Goal: Task Accomplishment & Management: Manage account settings

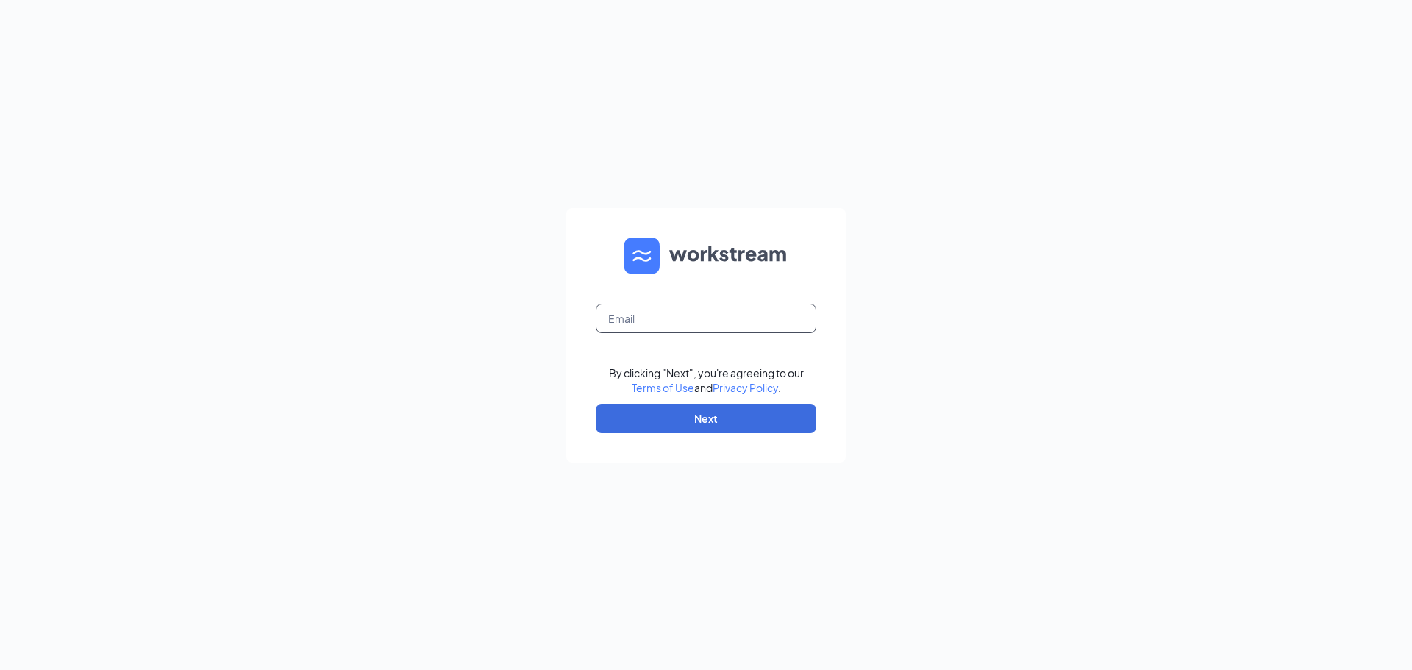
click at [693, 318] on input "text" at bounding box center [706, 318] width 221 height 29
type input "casey.pintagro@p5penn.com"
drag, startPoint x: 695, startPoint y: 416, endPoint x: 693, endPoint y: 424, distance: 7.5
click at [695, 417] on button "Next" at bounding box center [706, 418] width 221 height 29
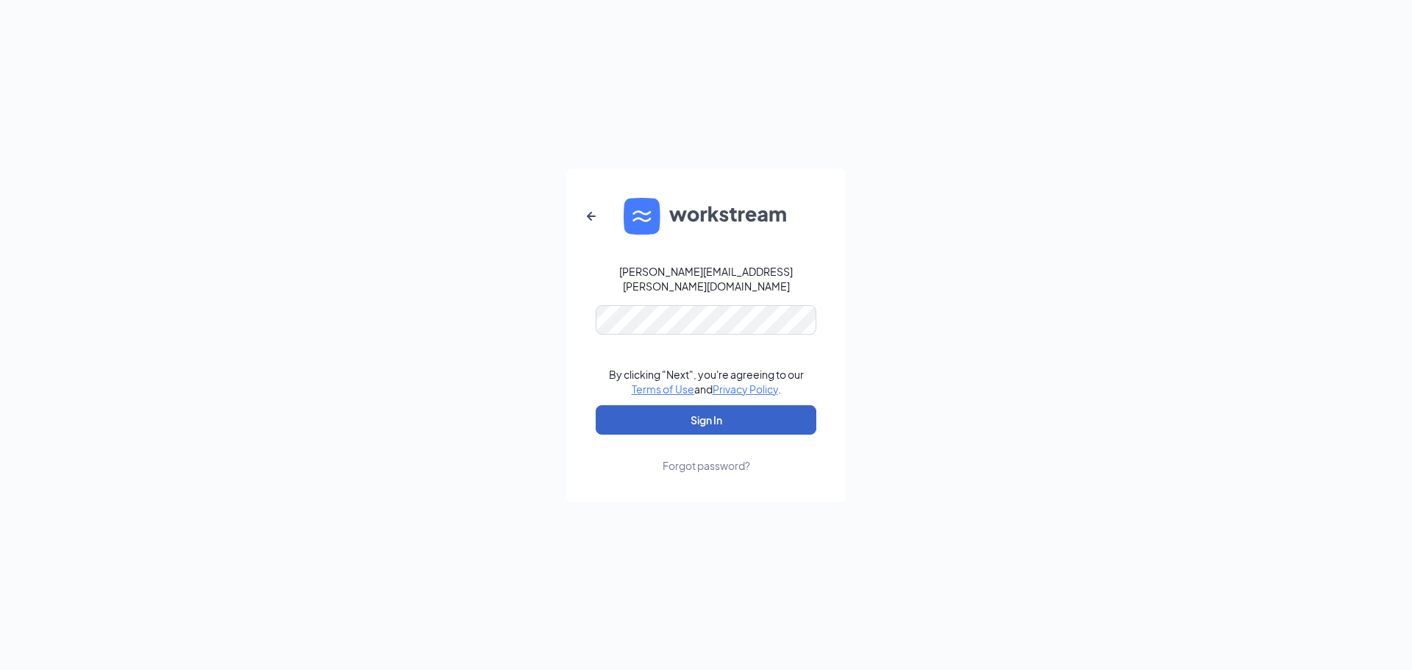
click at [701, 415] on button "Sign In" at bounding box center [706, 419] width 221 height 29
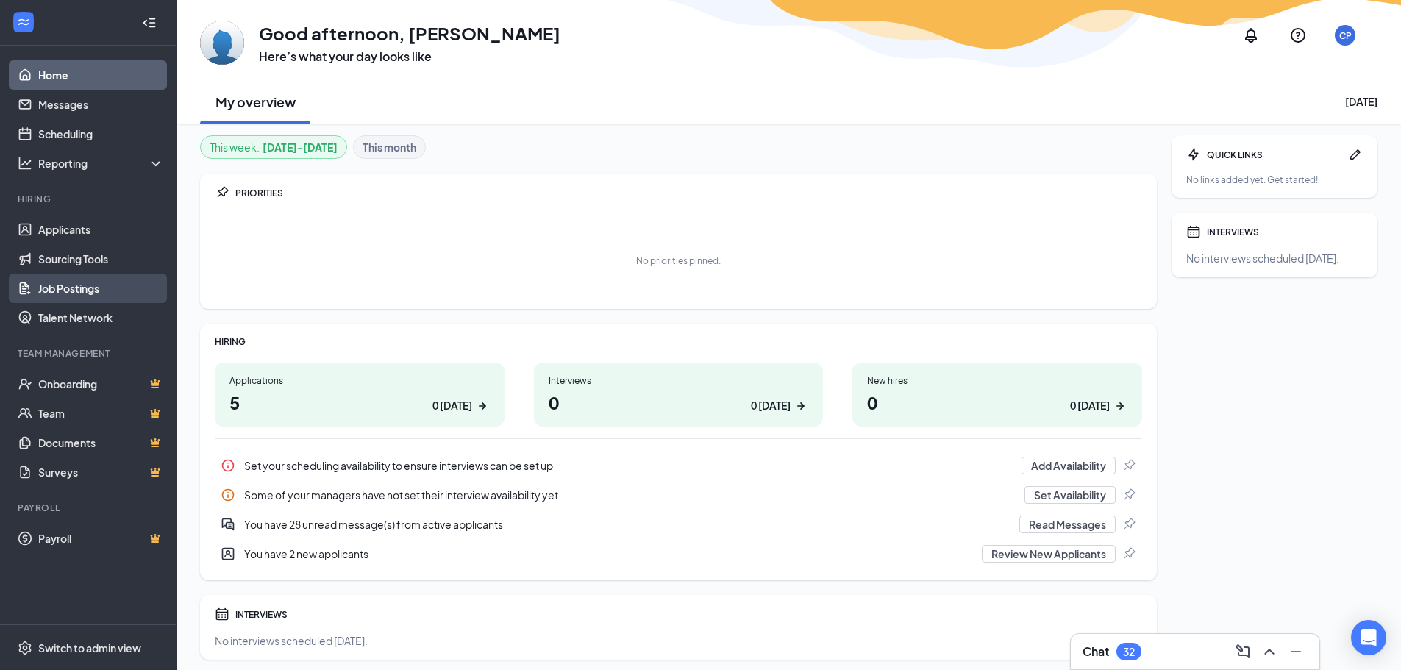
click at [76, 292] on link "Job Postings" at bounding box center [101, 288] width 126 height 29
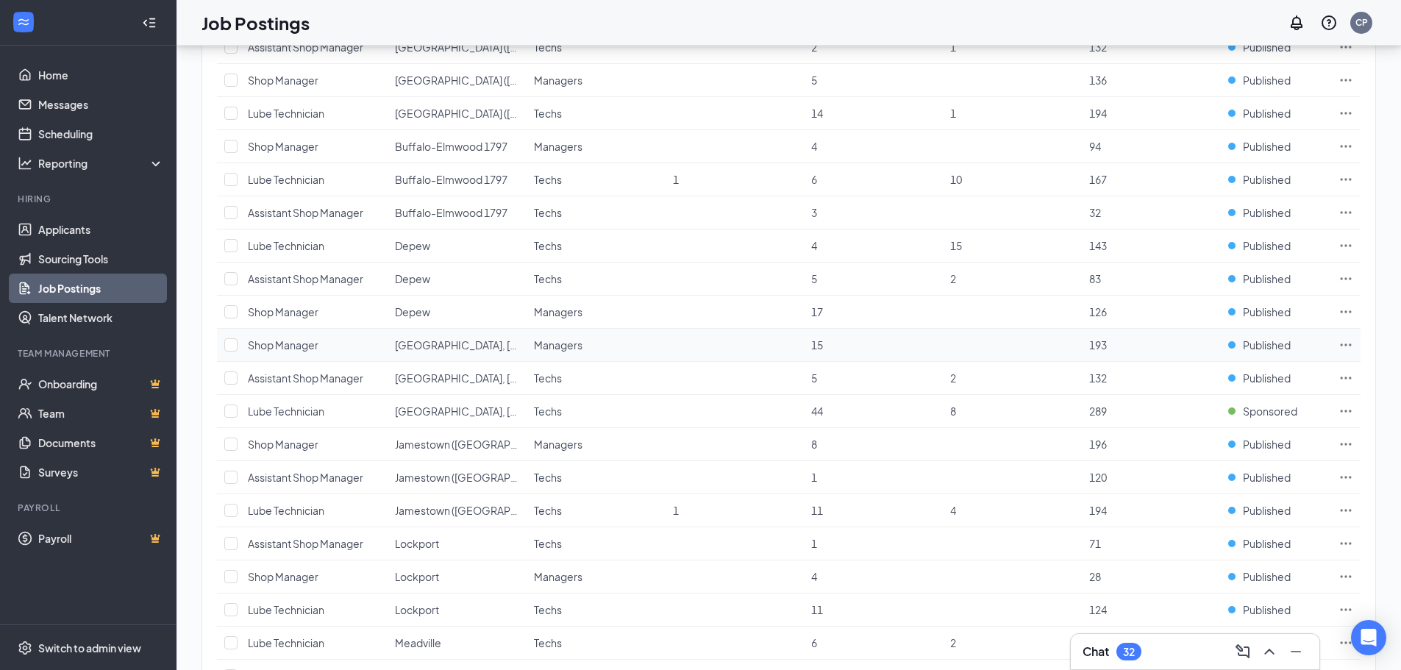
scroll to position [221, 0]
click at [1341, 410] on icon "Ellipses" at bounding box center [1345, 410] width 11 height 2
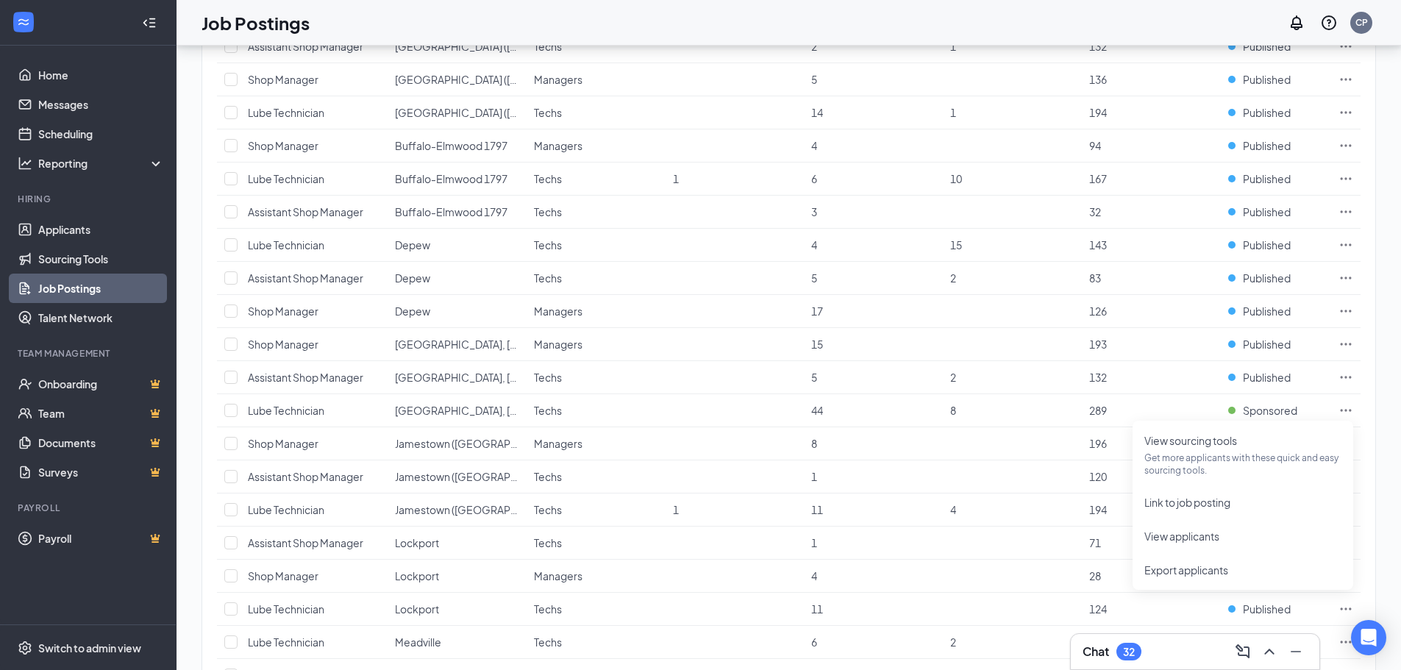
click at [1395, 298] on div "1 brands, 9 locations, 27 job postings Locations Positions Departments Hiring p…" at bounding box center [788, 415] width 1224 height 1180
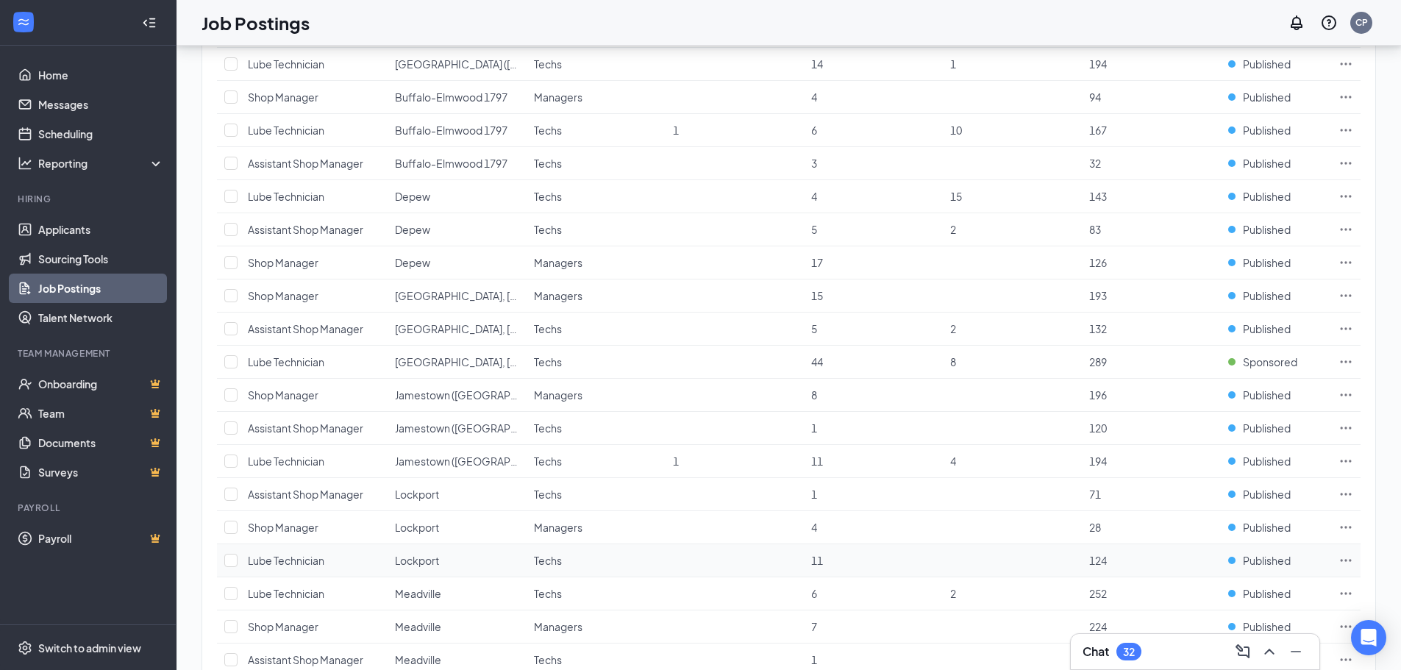
scroll to position [368, 0]
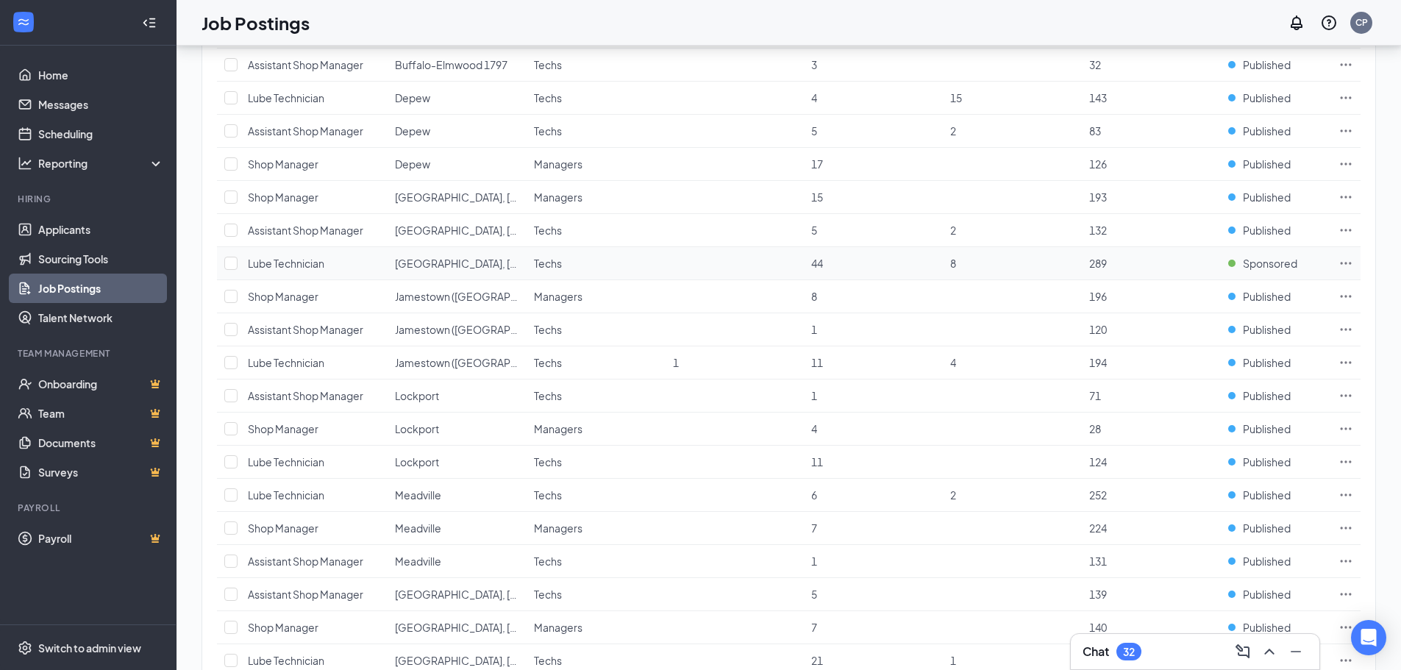
drag, startPoint x: 1344, startPoint y: 259, endPoint x: 1337, endPoint y: 266, distance: 10.4
click at [1345, 259] on icon "Ellipses" at bounding box center [1345, 263] width 15 height 15
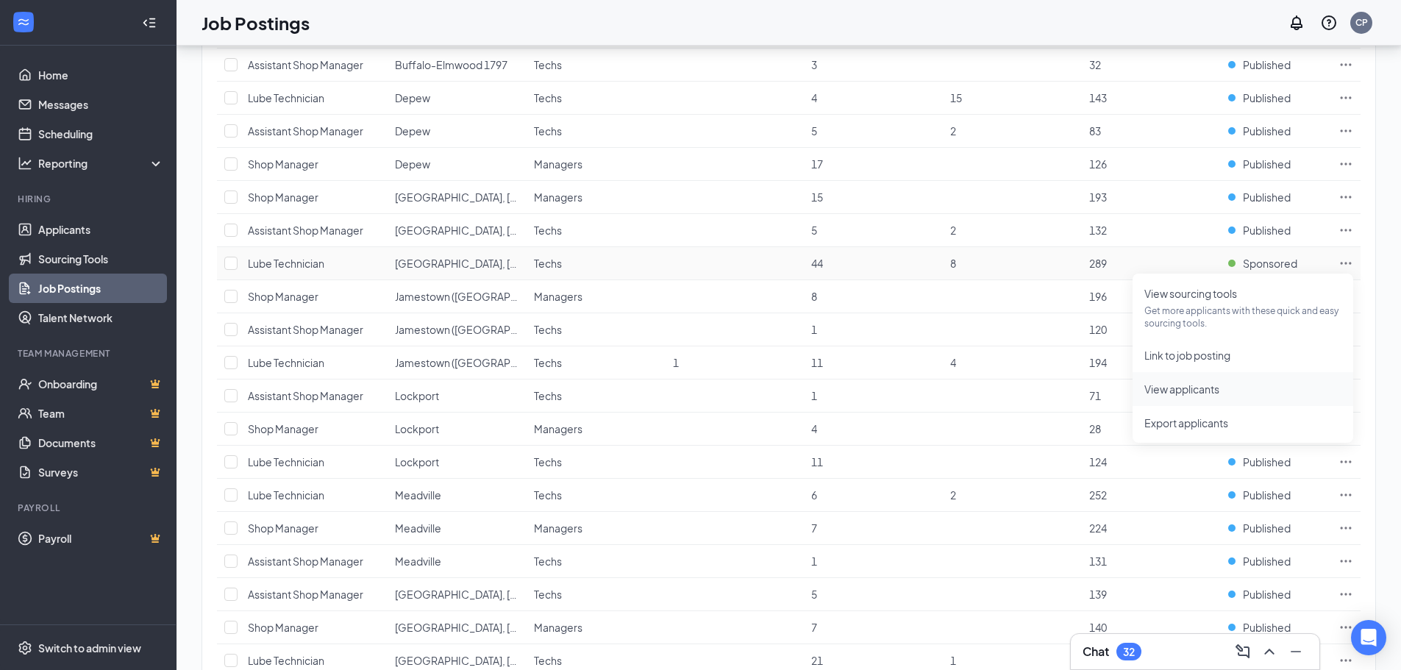
click at [1217, 387] on span "View applicants" at bounding box center [1181, 388] width 75 height 13
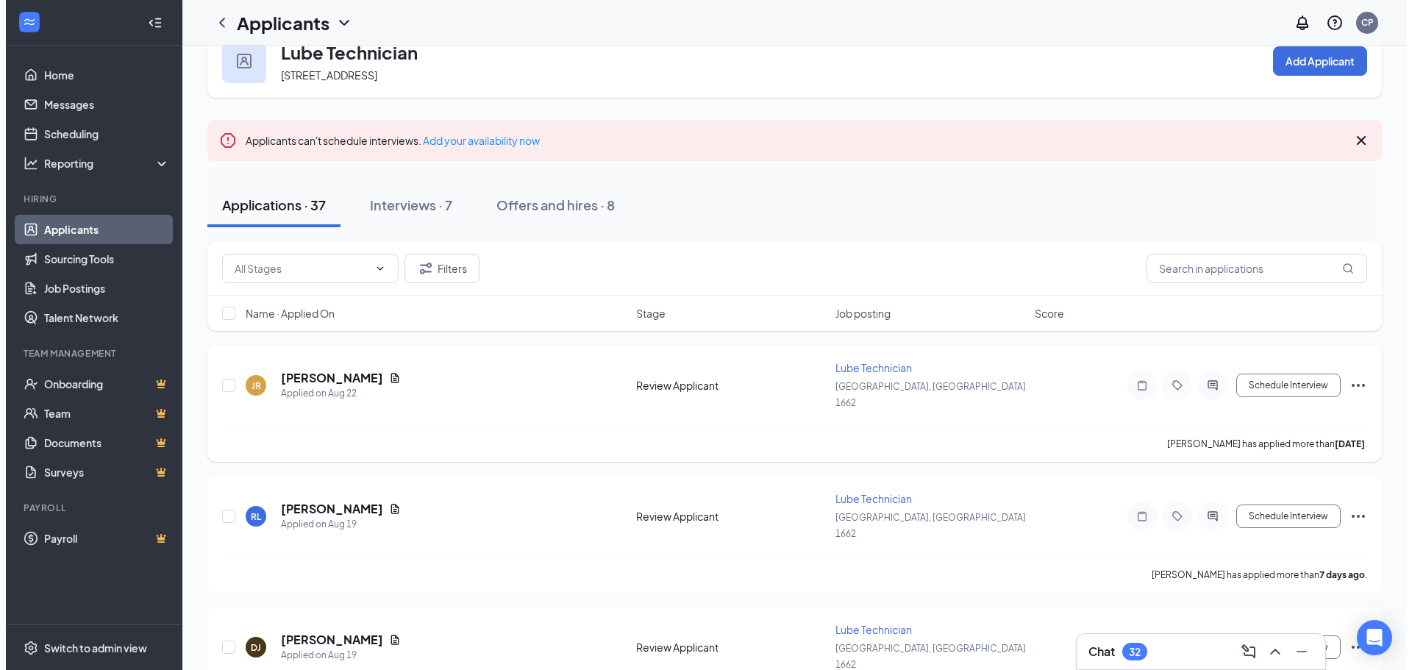
scroll to position [74, 0]
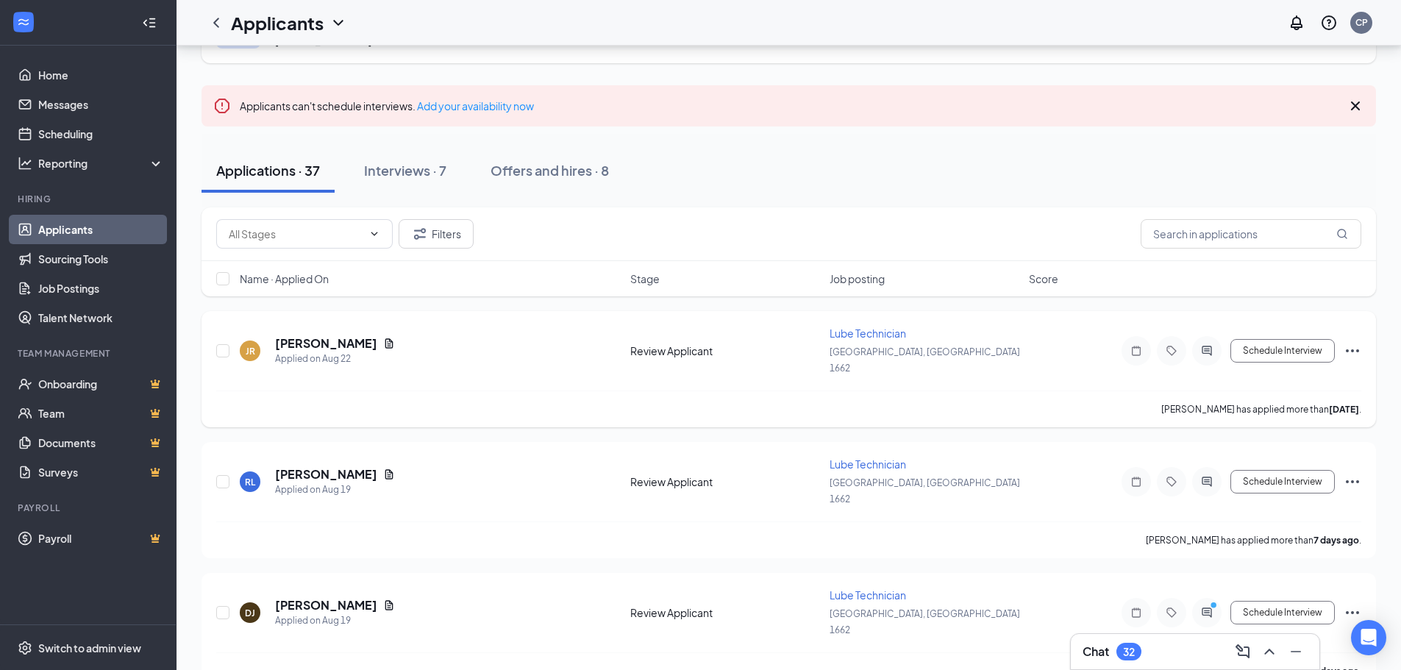
click at [1211, 346] on icon "ActiveChat" at bounding box center [1206, 351] width 10 height 10
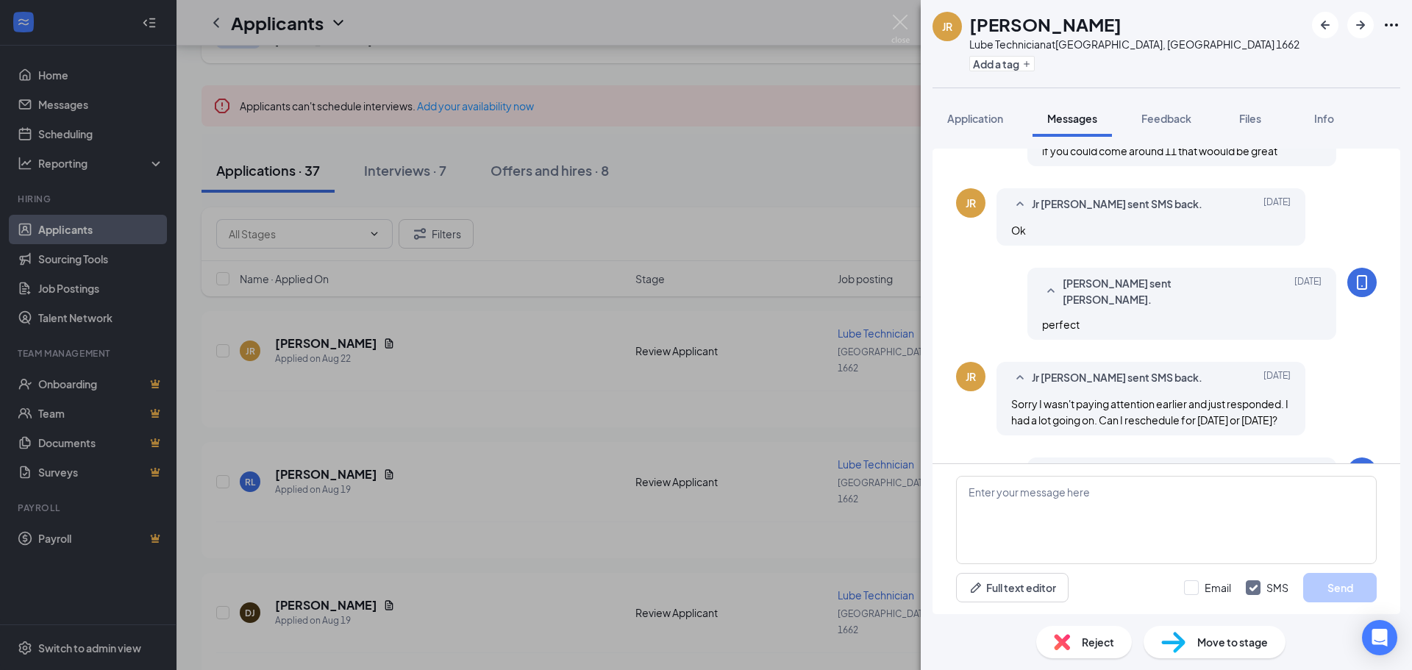
scroll to position [641, 0]
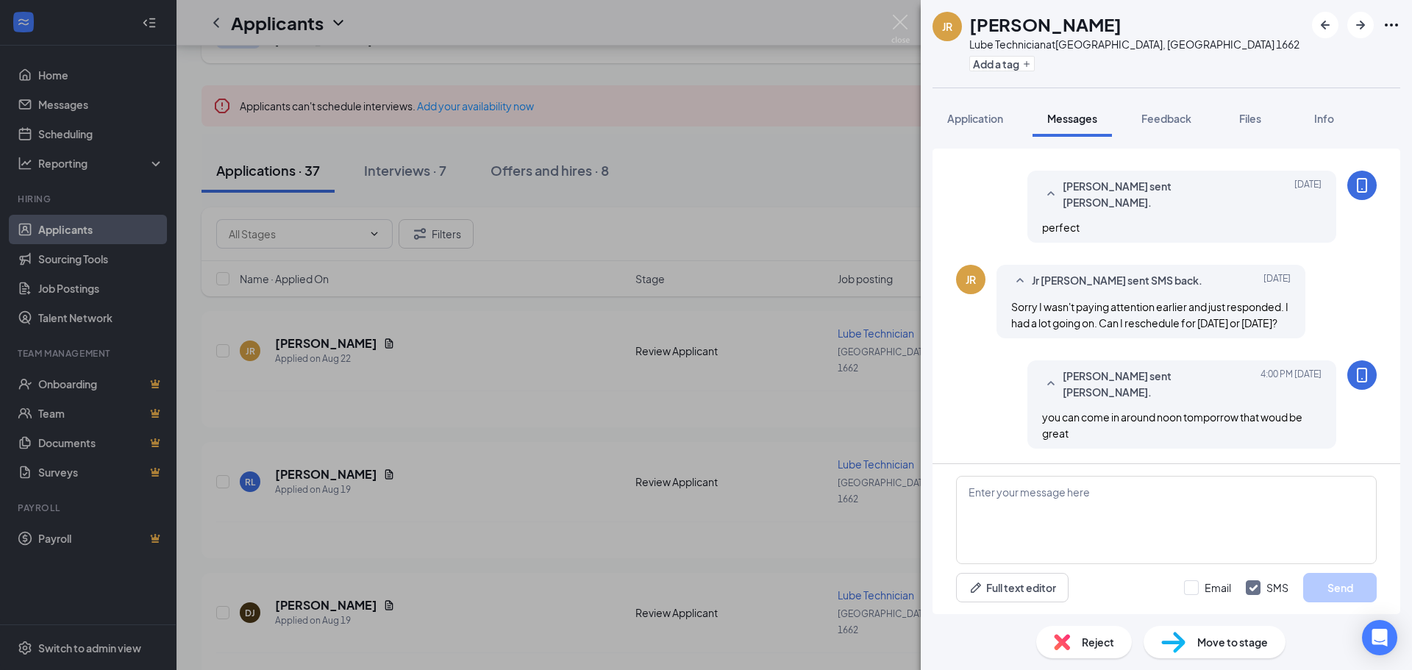
click at [737, 379] on div "JR Jr Robert Haislip Lube Technician at Erie, PA 1662 Add a tag Application Mes…" at bounding box center [706, 335] width 1412 height 670
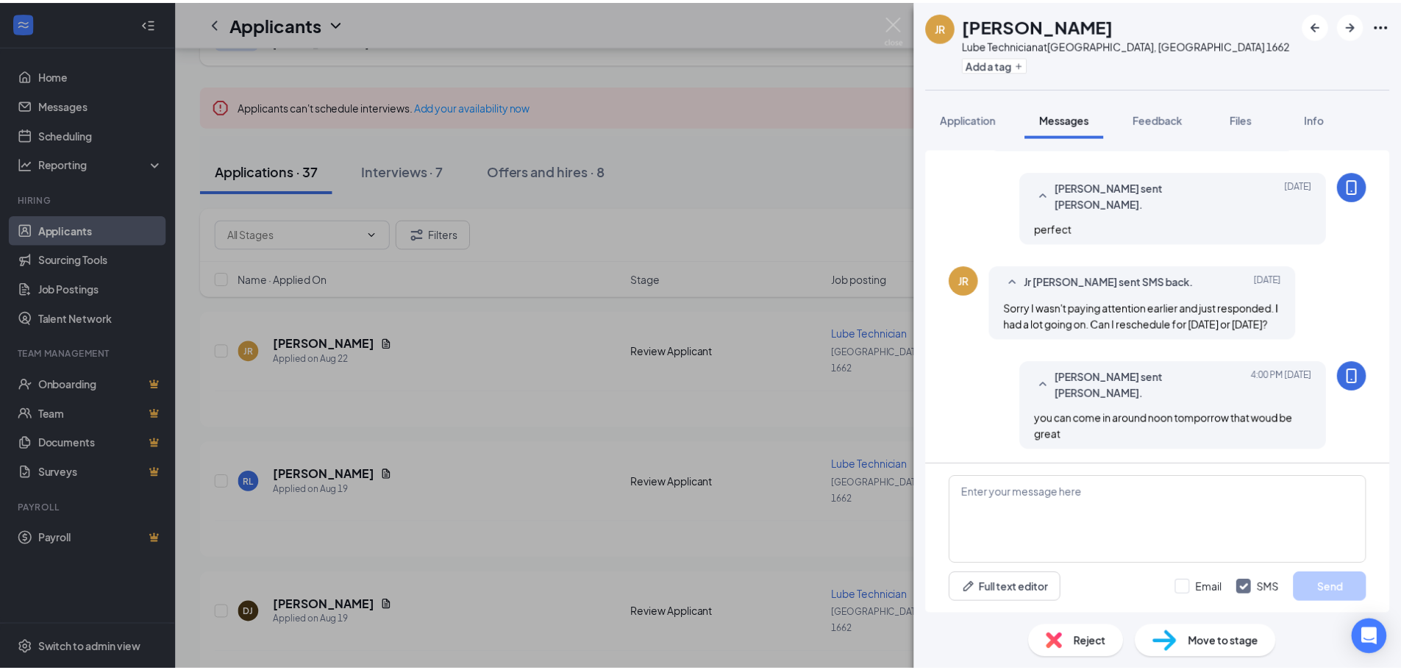
scroll to position [641, 0]
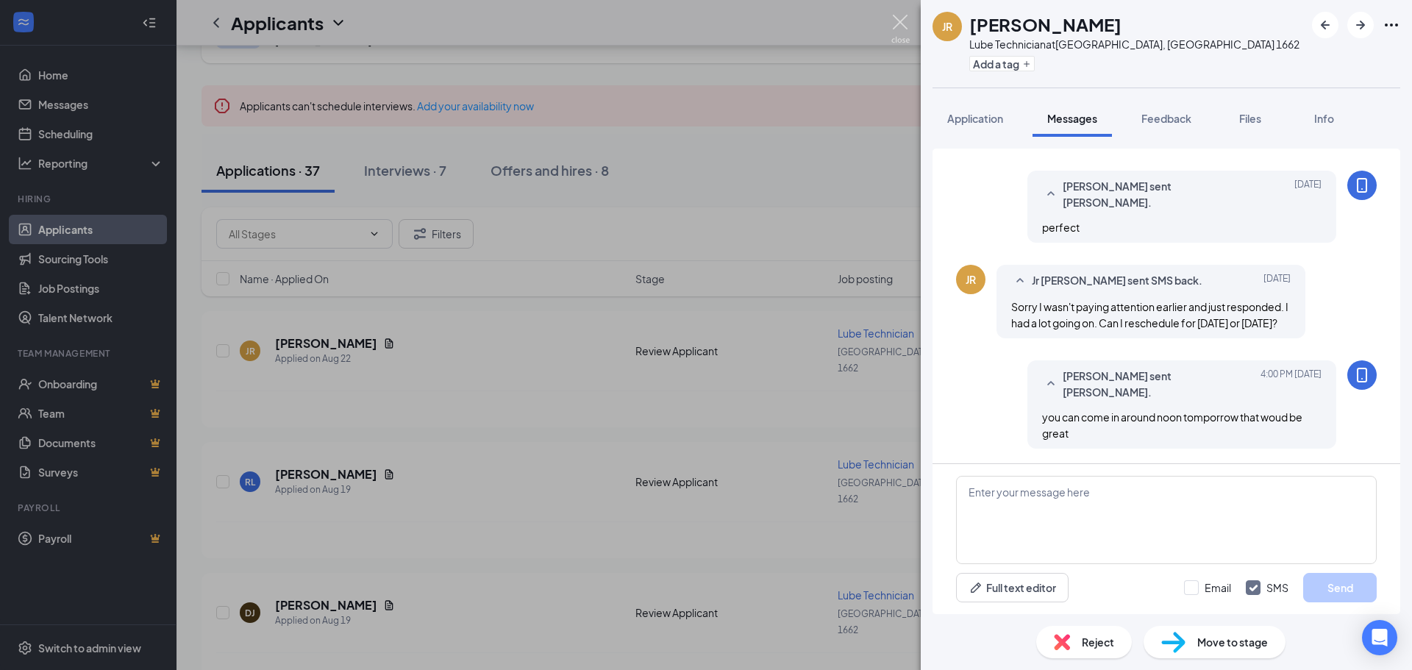
click at [893, 24] on img at bounding box center [900, 29] width 18 height 29
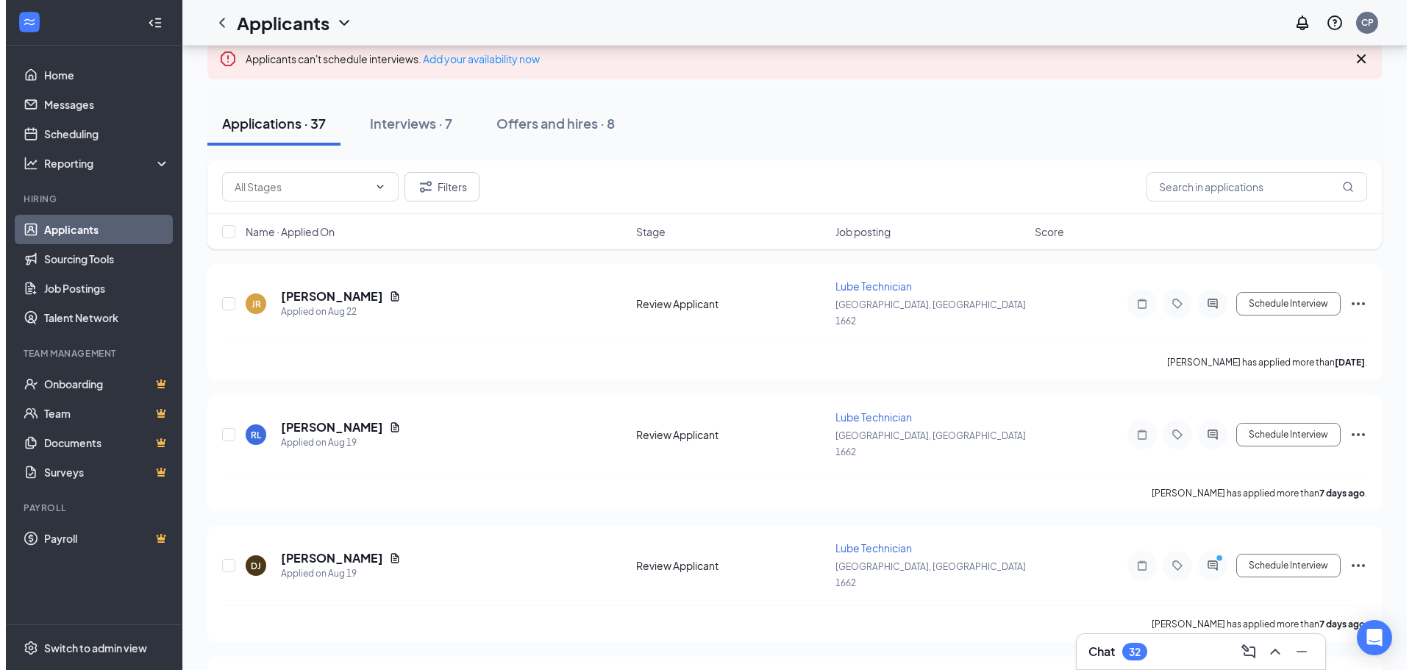
scroll to position [147, 0]
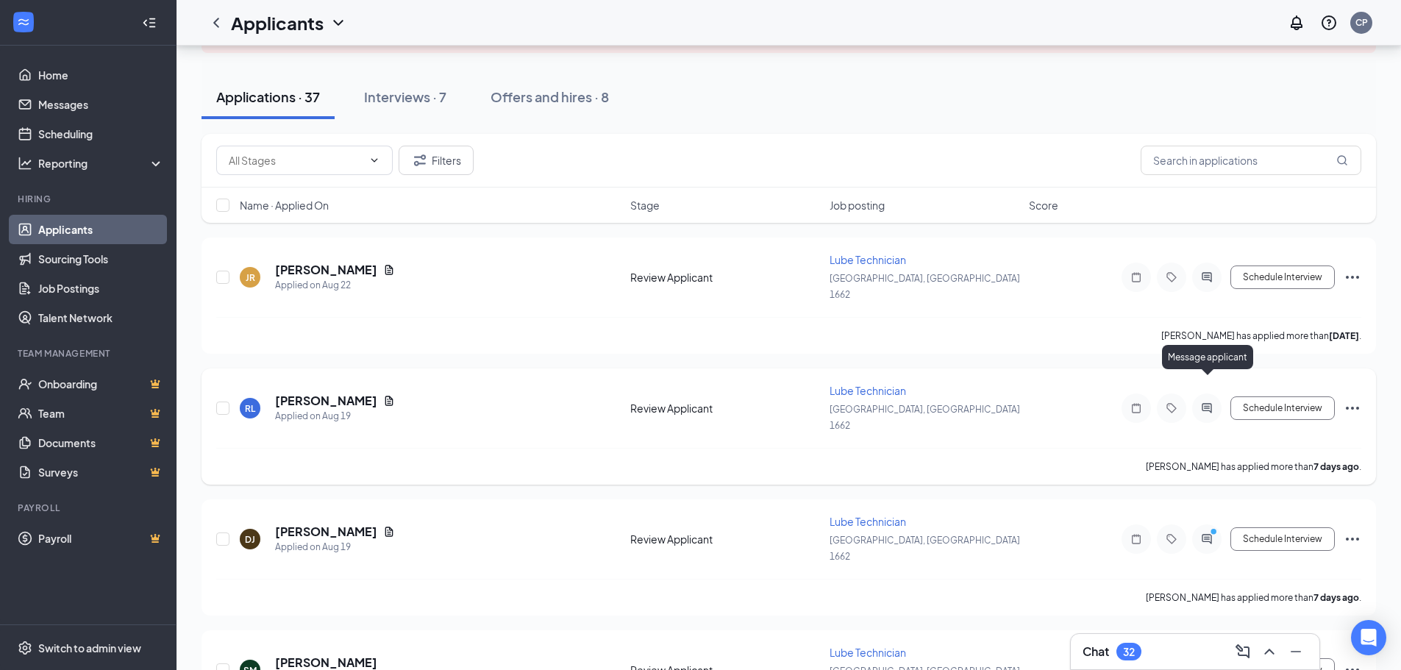
click at [1207, 402] on icon "ActiveChat" at bounding box center [1207, 408] width 18 height 12
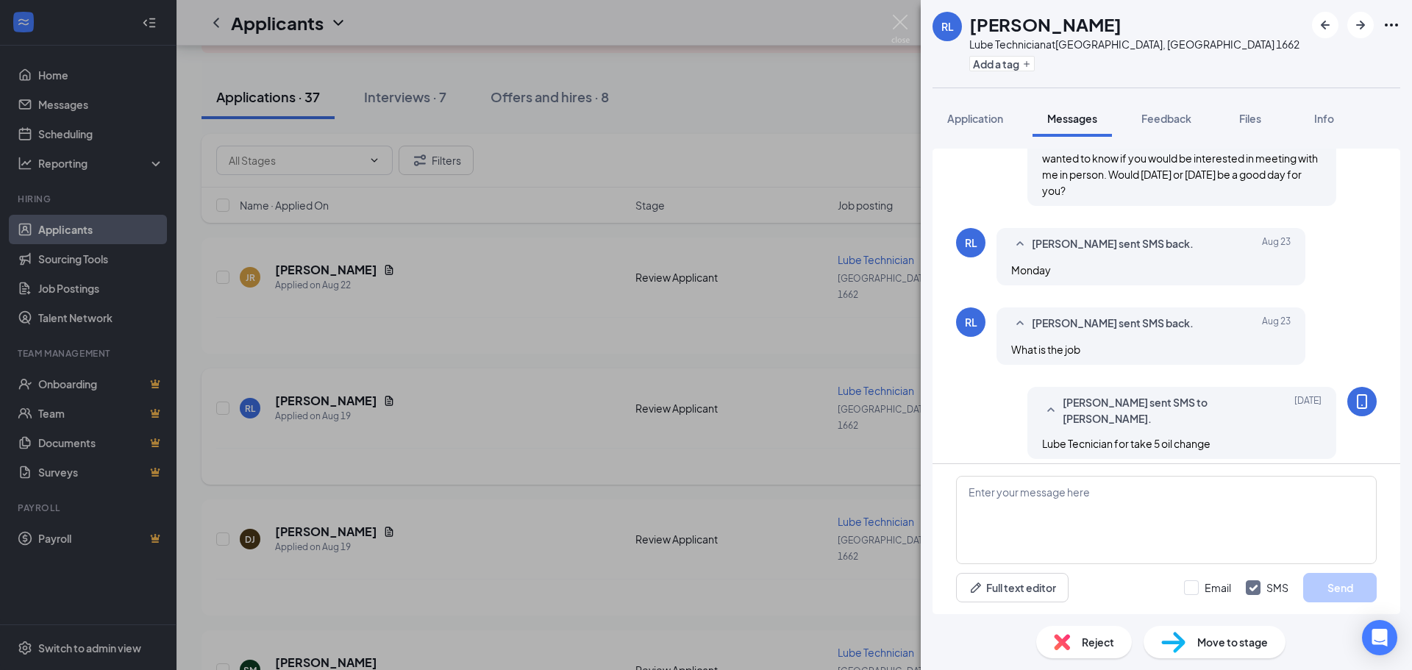
scroll to position [278, 0]
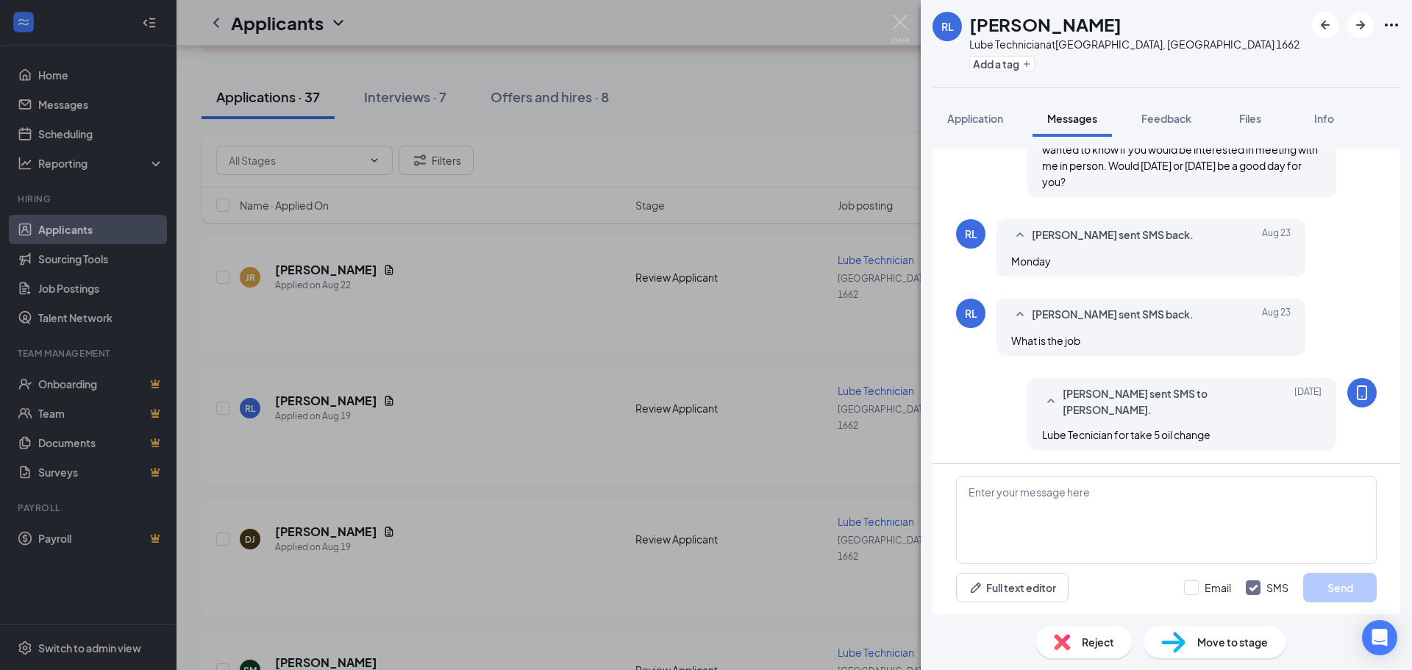
click at [821, 315] on div "RL Roy Longboat Lube Technician at Erie, PA 1662 Add a tag Application Messages…" at bounding box center [706, 335] width 1412 height 670
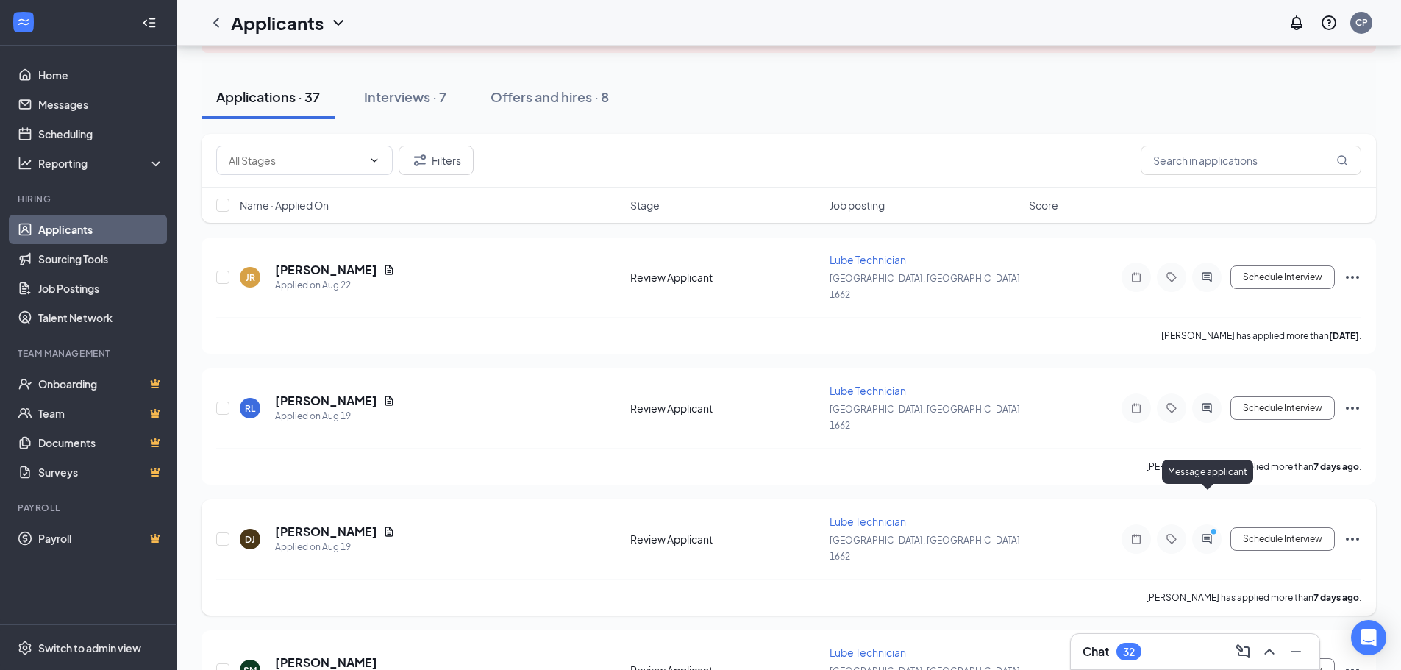
click at [1213, 528] on circle "PrimaryDot" at bounding box center [1212, 531] width 7 height 7
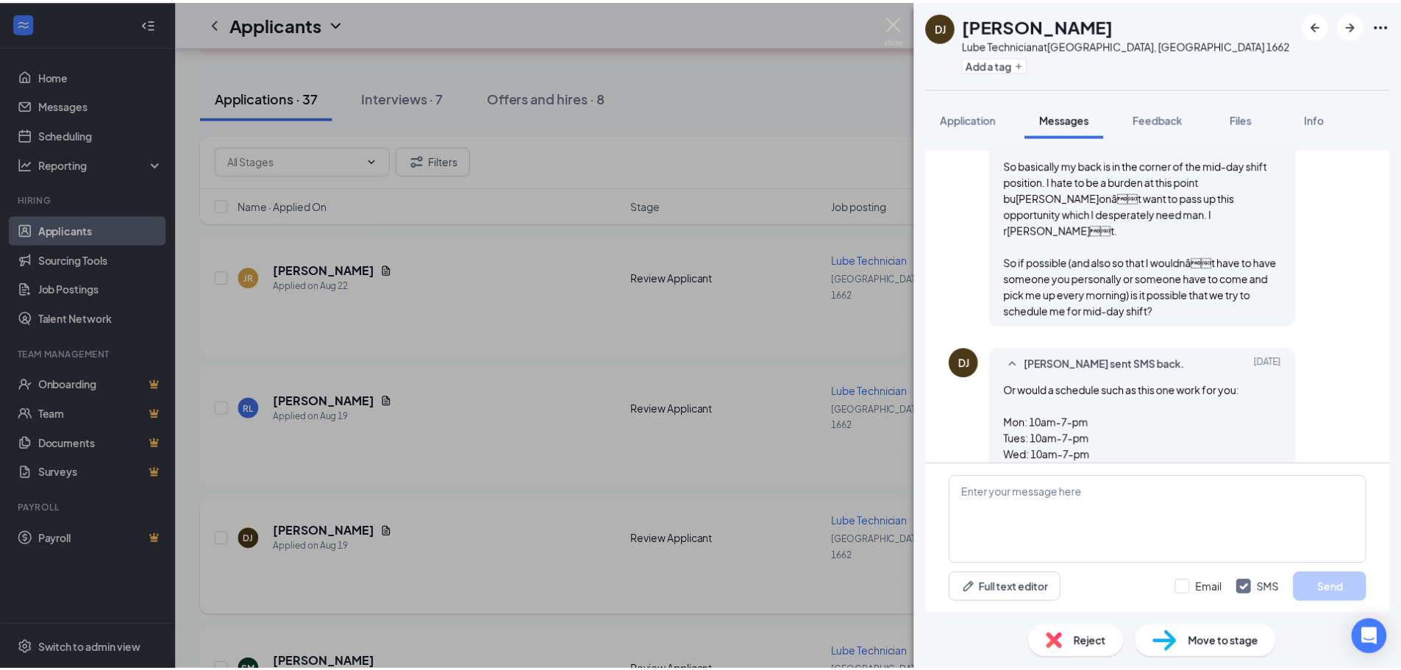
scroll to position [1218, 0]
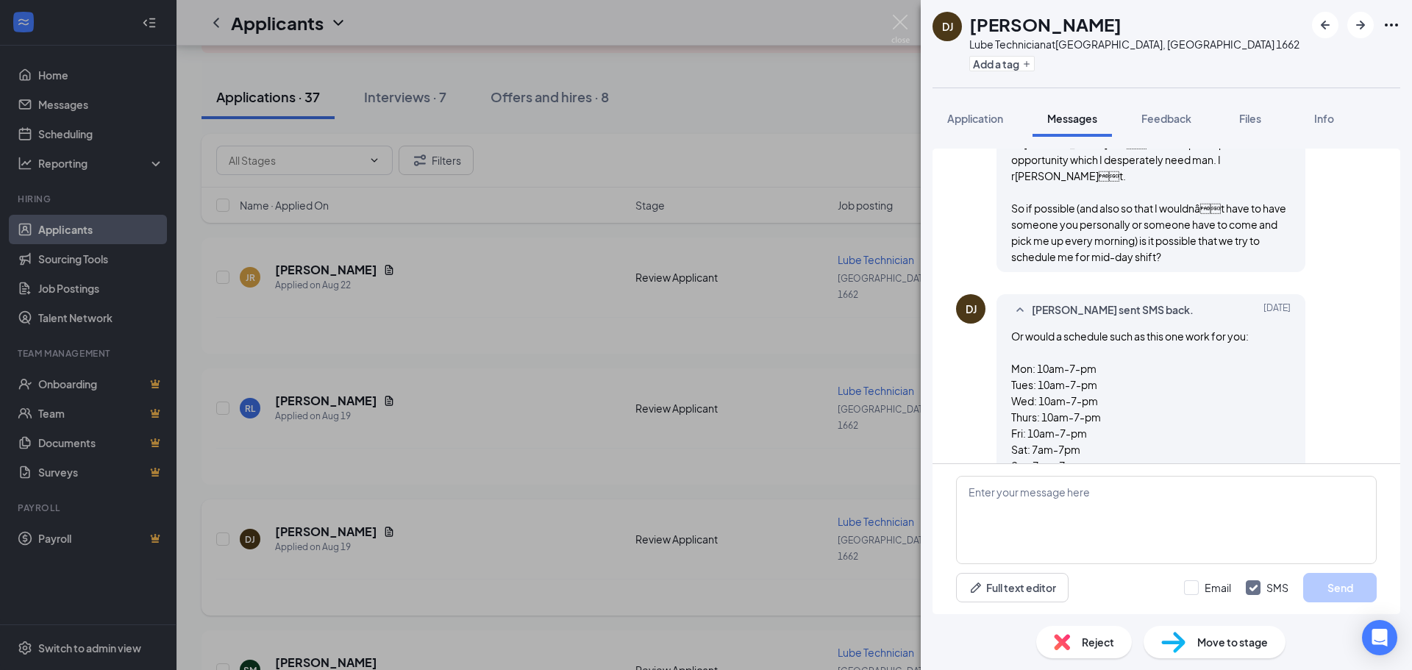
click at [835, 262] on div "DJ Dhquae Jones Lube Technician at Erie, PA 1662 Add a tag Application Messages…" at bounding box center [706, 335] width 1412 height 670
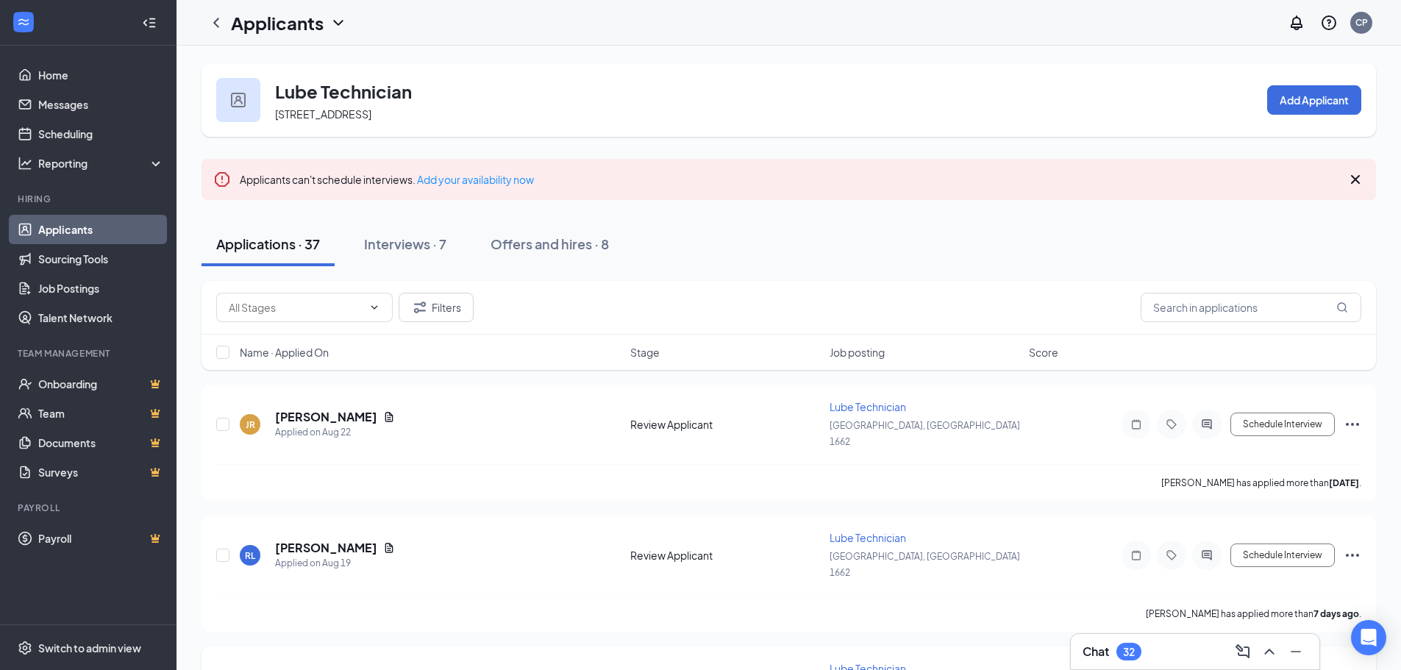
click at [62, 232] on link "Applicants" at bounding box center [101, 229] width 126 height 29
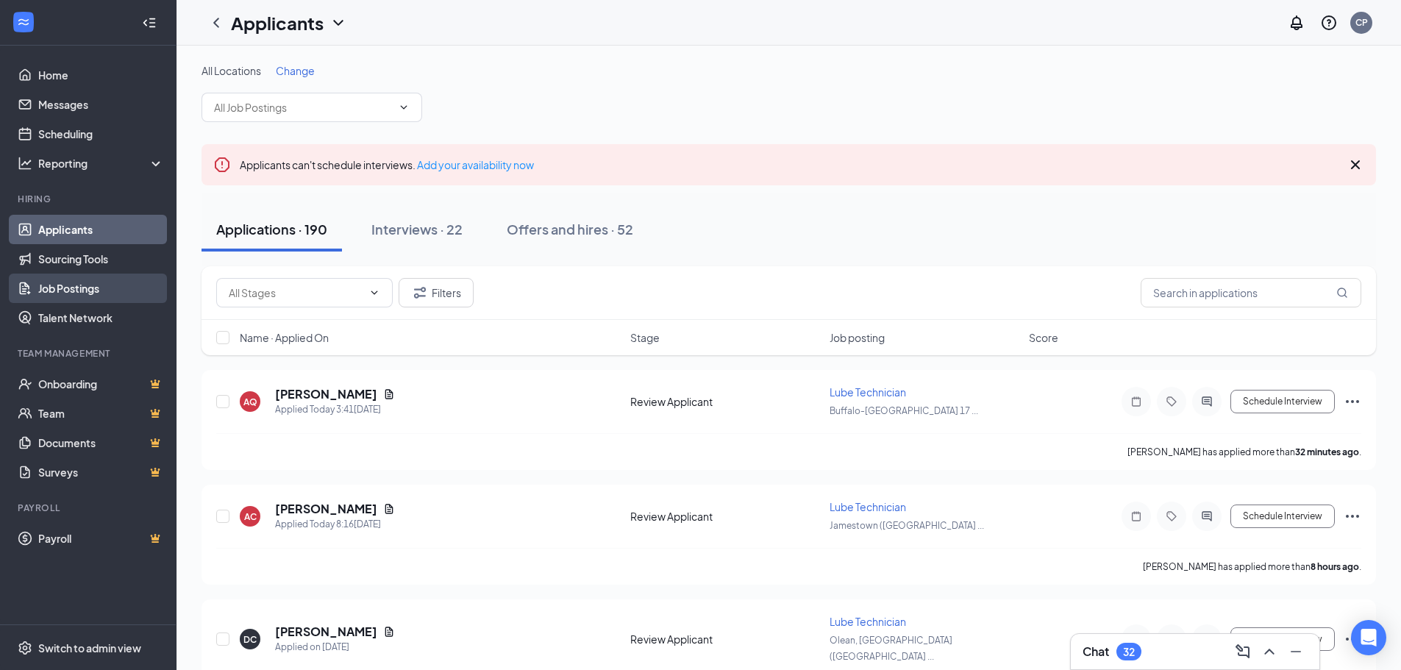
click at [74, 296] on link "Job Postings" at bounding box center [101, 288] width 126 height 29
